Goal: Task Accomplishment & Management: Manage account settings

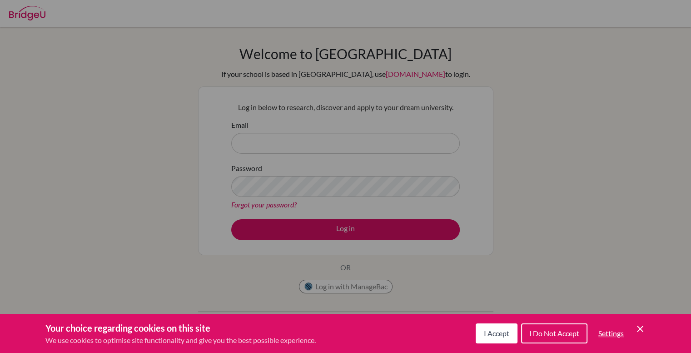
click at [645, 329] on icon "Cookie Control Close Icon" at bounding box center [640, 328] width 11 height 11
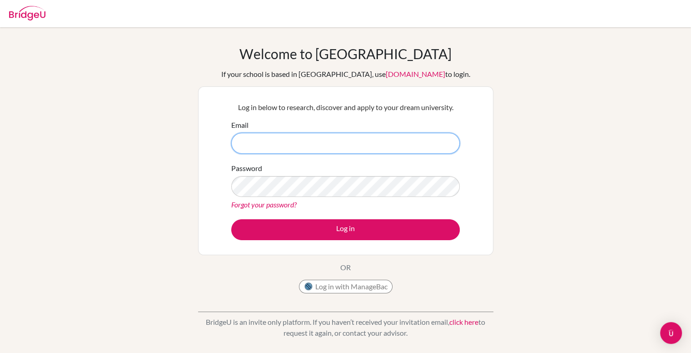
click at [355, 142] on input "Email" at bounding box center [345, 143] width 229 height 21
type input "[EMAIL_ADDRESS][DOMAIN_NAME]"
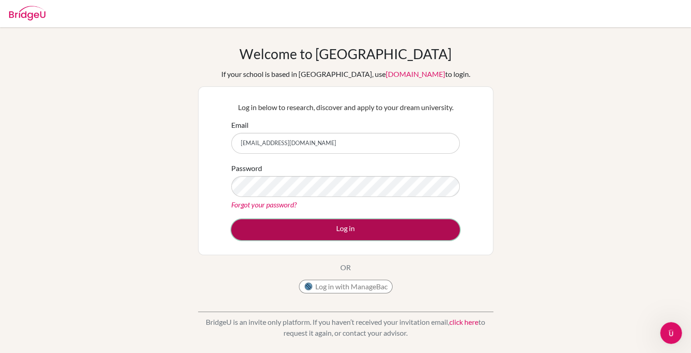
click at [311, 230] on button "Log in" at bounding box center [345, 229] width 229 height 21
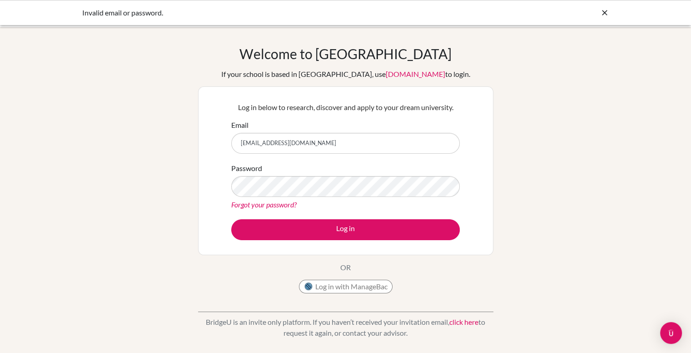
click at [270, 205] on link "Forgot your password?" at bounding box center [263, 204] width 65 height 9
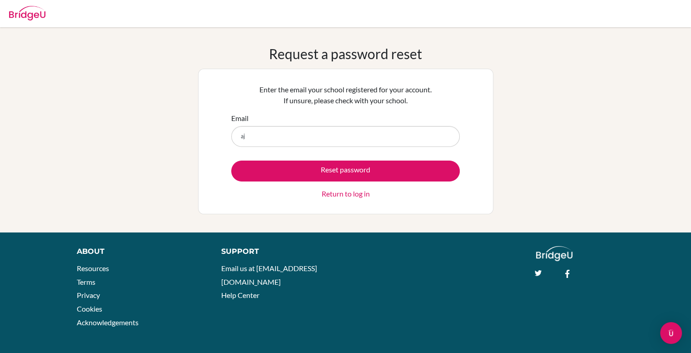
type input "a"
type input "ajchan@student.dalat.org"
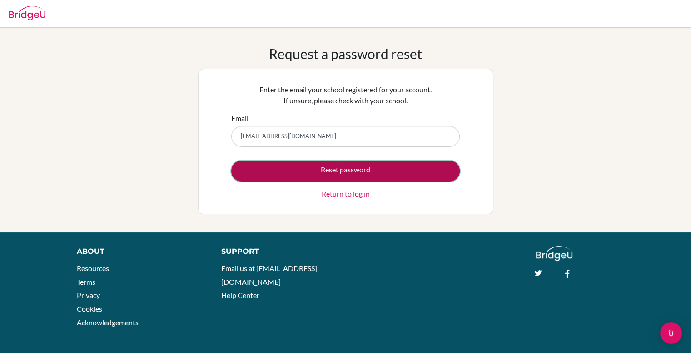
click at [317, 173] on button "Reset password" at bounding box center [345, 170] width 229 height 21
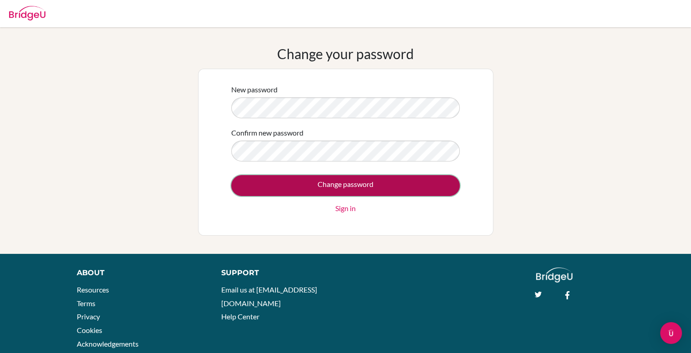
click at [341, 183] on input "Change password" at bounding box center [345, 185] width 229 height 21
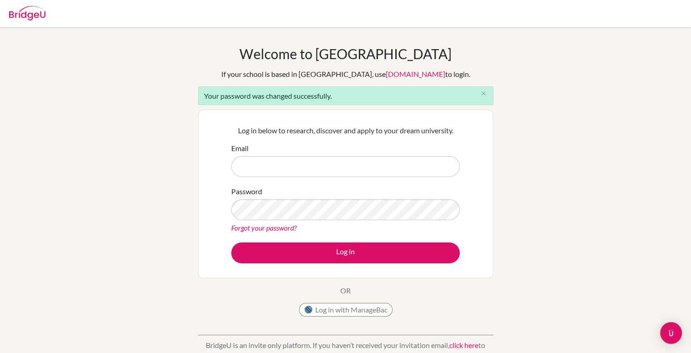
click at [306, 169] on input "Email" at bounding box center [345, 166] width 229 height 21
type input "[EMAIL_ADDRESS][DOMAIN_NAME]"
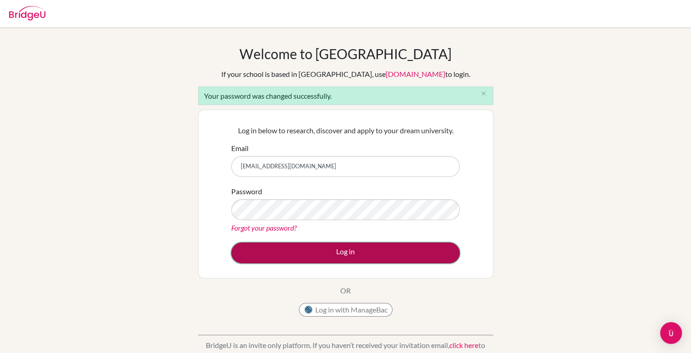
click at [316, 250] on button "Log in" at bounding box center [345, 252] width 229 height 21
